Goal: Task Accomplishment & Management: Manage account settings

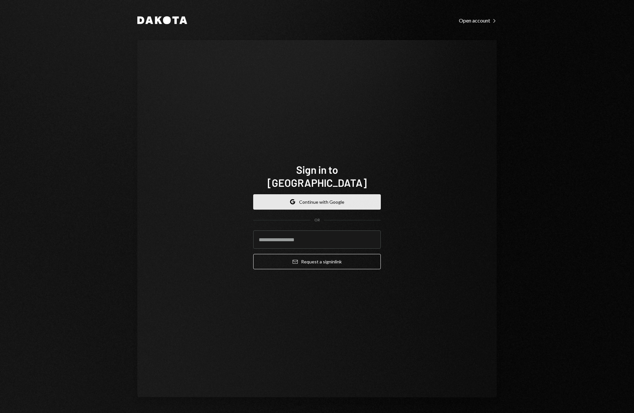
click at [324, 199] on button "Google Continue with Google" at bounding box center [317, 201] width 128 height 15
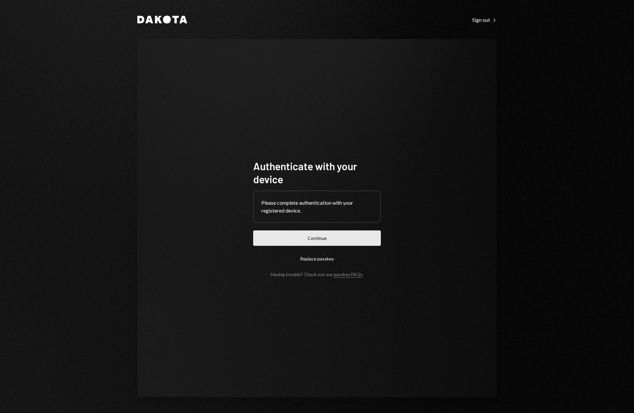
click at [323, 239] on button "Continue" at bounding box center [317, 237] width 128 height 15
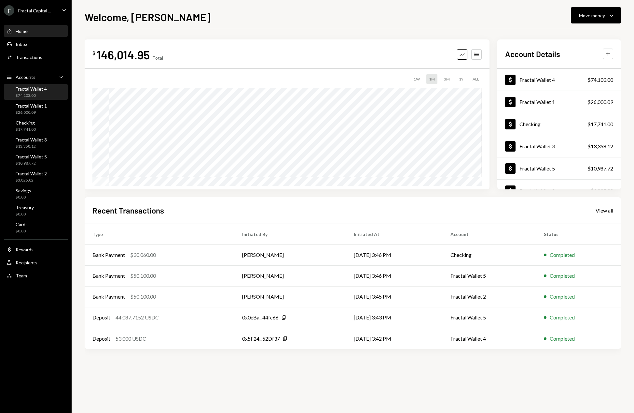
click at [30, 88] on div "Fractal Wallet 4" at bounding box center [31, 89] width 31 height 6
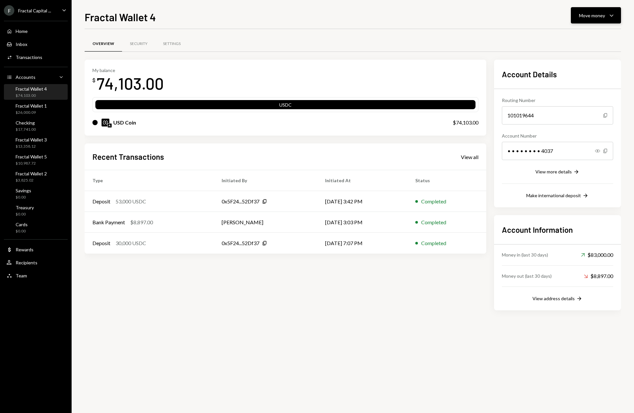
click at [600, 18] on div "Move money" at bounding box center [592, 15] width 26 height 7
click at [574, 36] on div "Send" at bounding box center [591, 35] width 48 height 7
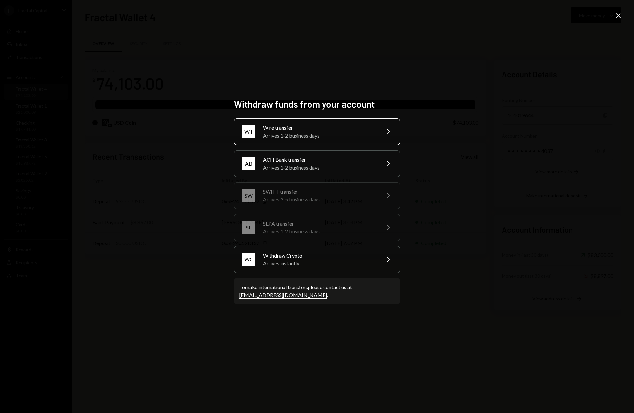
click at [314, 135] on div "Arrives 1-2 business days" at bounding box center [319, 136] width 113 height 8
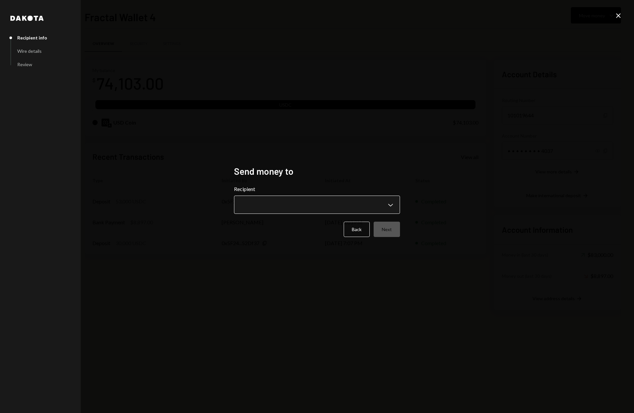
click at [298, 209] on body "F Fractal Capital ... Caret Down Home Home Inbox Inbox Activities Transactions …" at bounding box center [317, 206] width 634 height 413
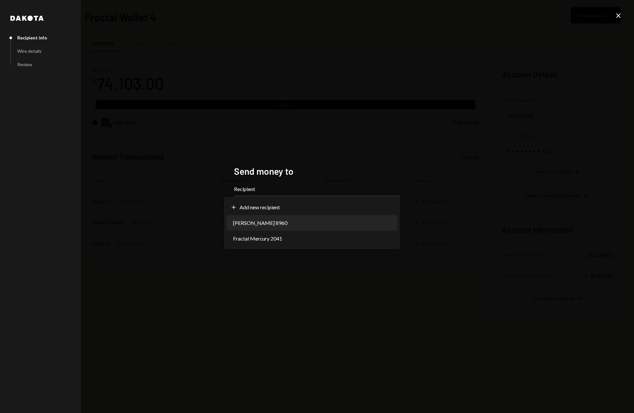
select select "**********"
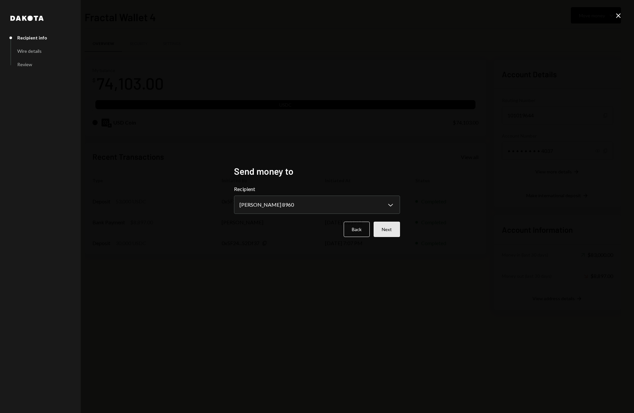
click at [385, 229] on button "Next" at bounding box center [387, 228] width 26 height 15
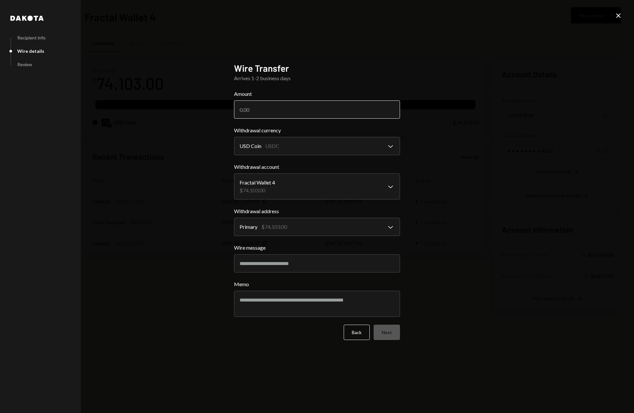
click at [259, 112] on input "Amount" at bounding box center [317, 109] width 166 height 18
type input "50000"
click at [391, 336] on button "Next" at bounding box center [387, 331] width 26 height 15
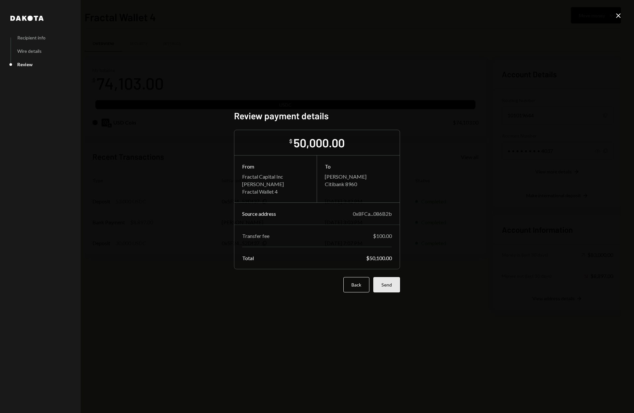
click at [387, 285] on button "Send" at bounding box center [386, 284] width 27 height 15
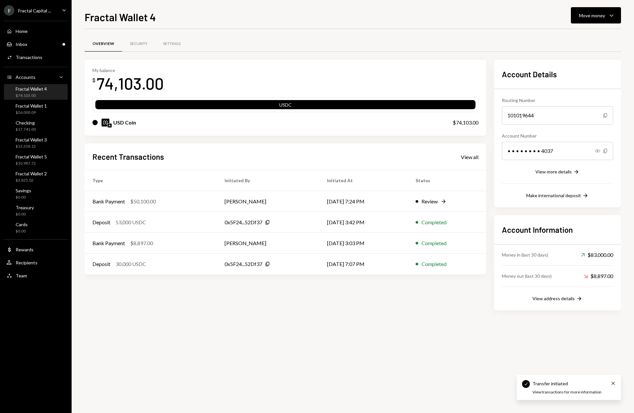
click at [315, 339] on div "Overview Security Settings My balance $ 74,103.00 USDC USD Coin $74,103.00 Rece…" at bounding box center [353, 221] width 537 height 384
